Goal: Information Seeking & Learning: Check status

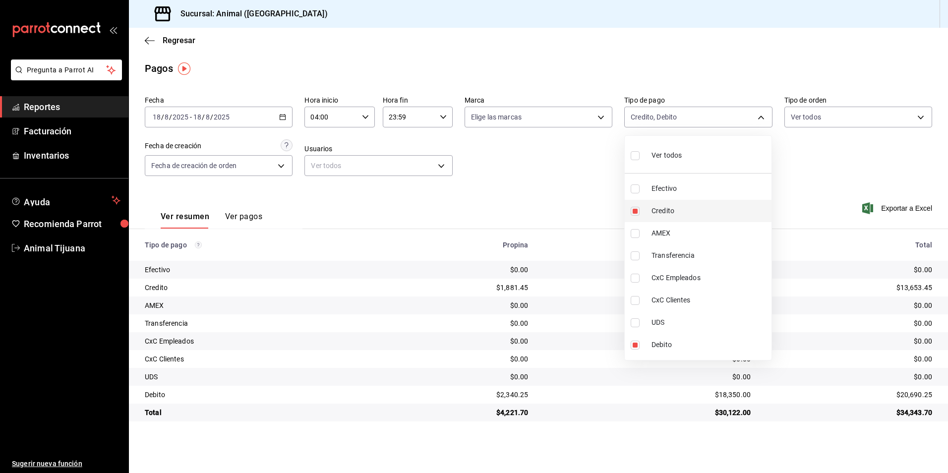
click at [676, 209] on span "Credito" at bounding box center [709, 211] width 116 height 10
type input "c7b29183-a811-4137-9cfa-21a61cd2bc4a"
checkbox input "false"
click at [676, 209] on span "Credito" at bounding box center [709, 211] width 116 height 10
type input "c7b29183-a811-4137-9cfa-21a61cd2bc4a,235ce608-f464-428a-9a71-314f665367d1"
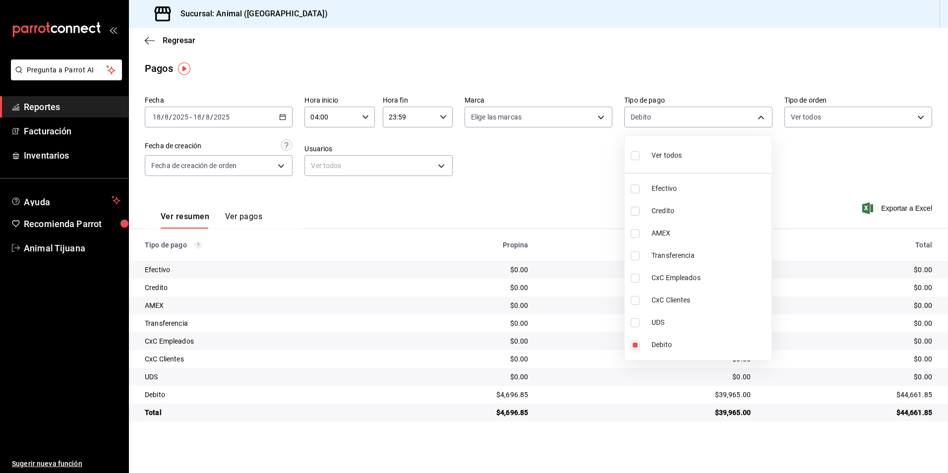
checkbox input "true"
click at [715, 145] on li "Ver todos" at bounding box center [697, 154] width 147 height 29
type input "b84c62b8-b02c-4970-ab2e-e166616419f2,235ce608-f464-428a-9a71-314f665367d1,53567…"
checkbox input "true"
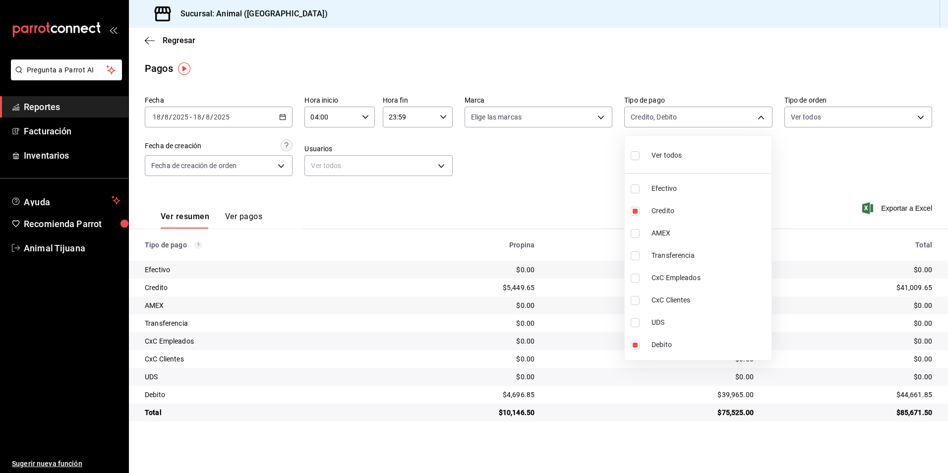
checkbox input "true"
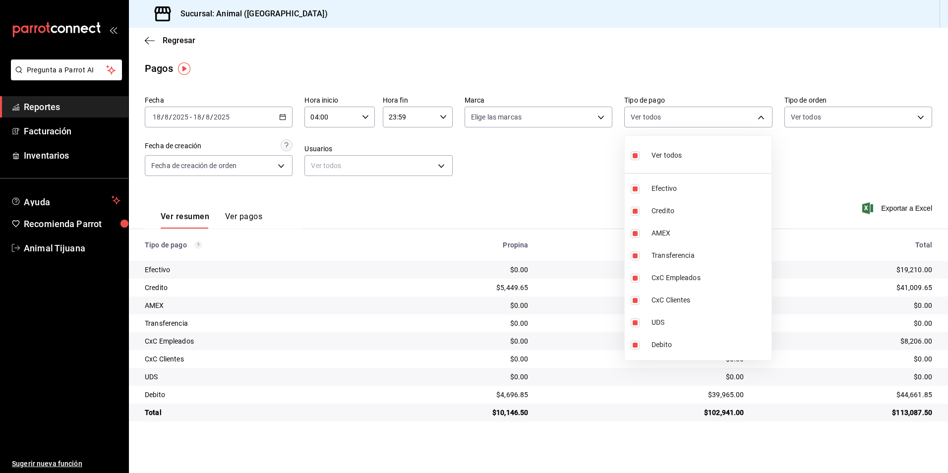
click at [834, 159] on div at bounding box center [474, 236] width 948 height 473
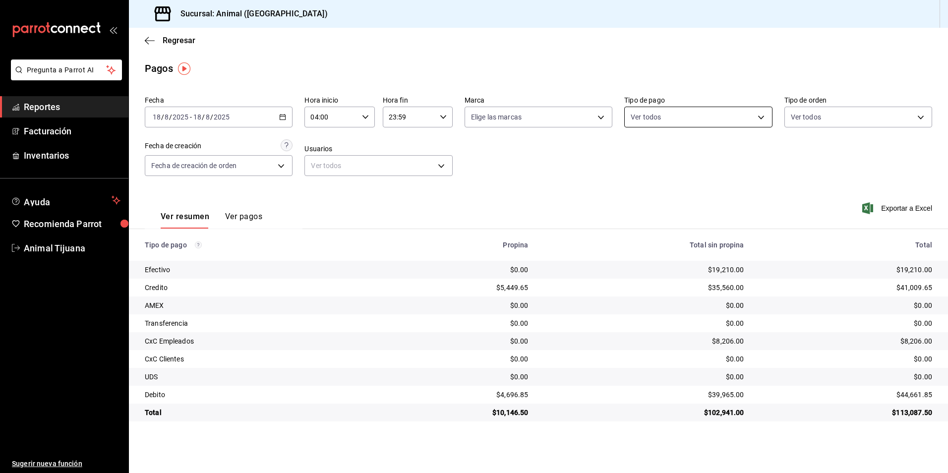
click at [677, 120] on body "Pregunta a Parrot AI Reportes Facturación Inventarios Ayuda Recomienda Parrot A…" at bounding box center [474, 236] width 948 height 473
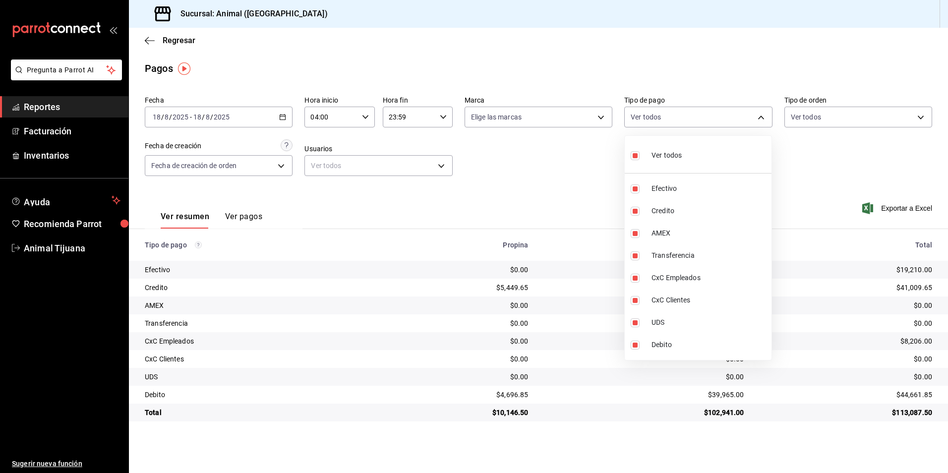
click at [666, 163] on div "Ver todos" at bounding box center [655, 154] width 51 height 21
checkbox input "false"
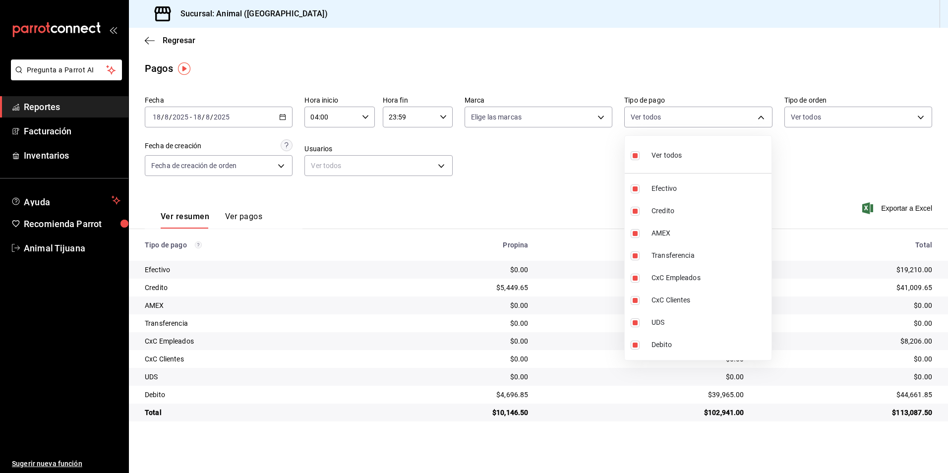
checkbox input "false"
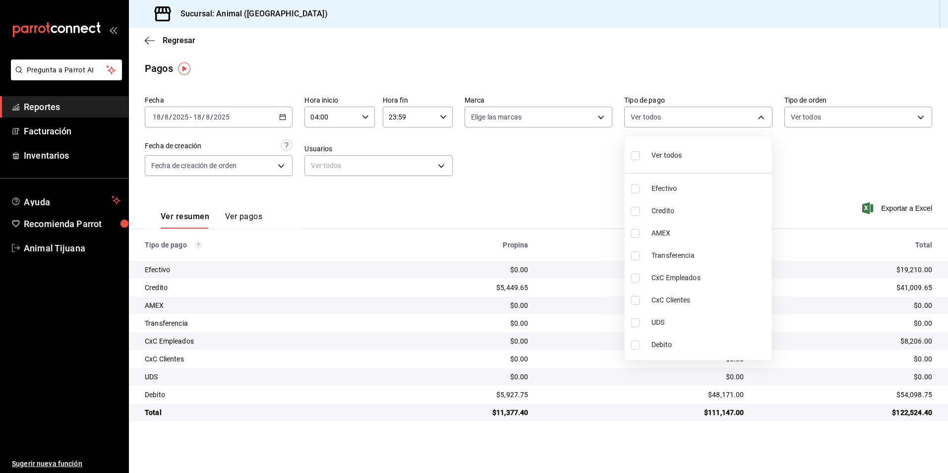
click at [666, 163] on div "Ver todos" at bounding box center [655, 154] width 51 height 21
type input "b84c62b8-b02c-4970-ab2e-e166616419f2,235ce608-f464-428a-9a71-314f665367d1,53567…"
checkbox input "true"
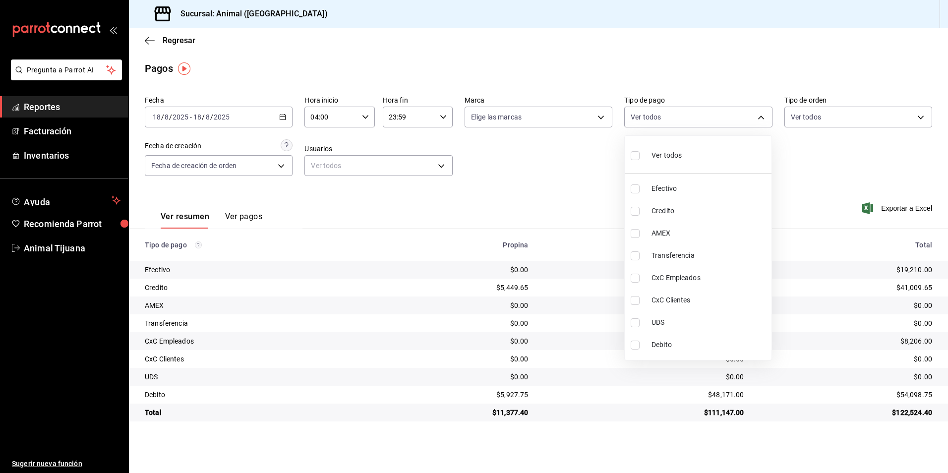
checkbox input "true"
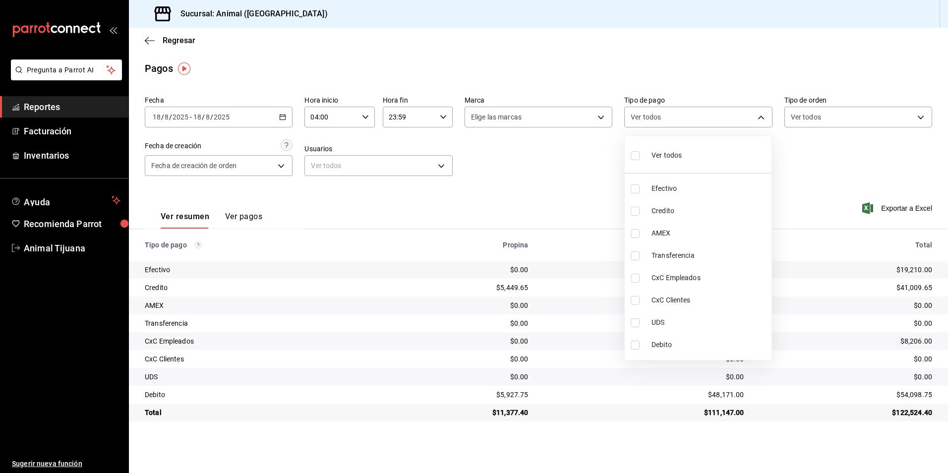
checkbox input "true"
click at [520, 240] on div at bounding box center [474, 236] width 948 height 473
